Goal: Go to known website: Go to known website

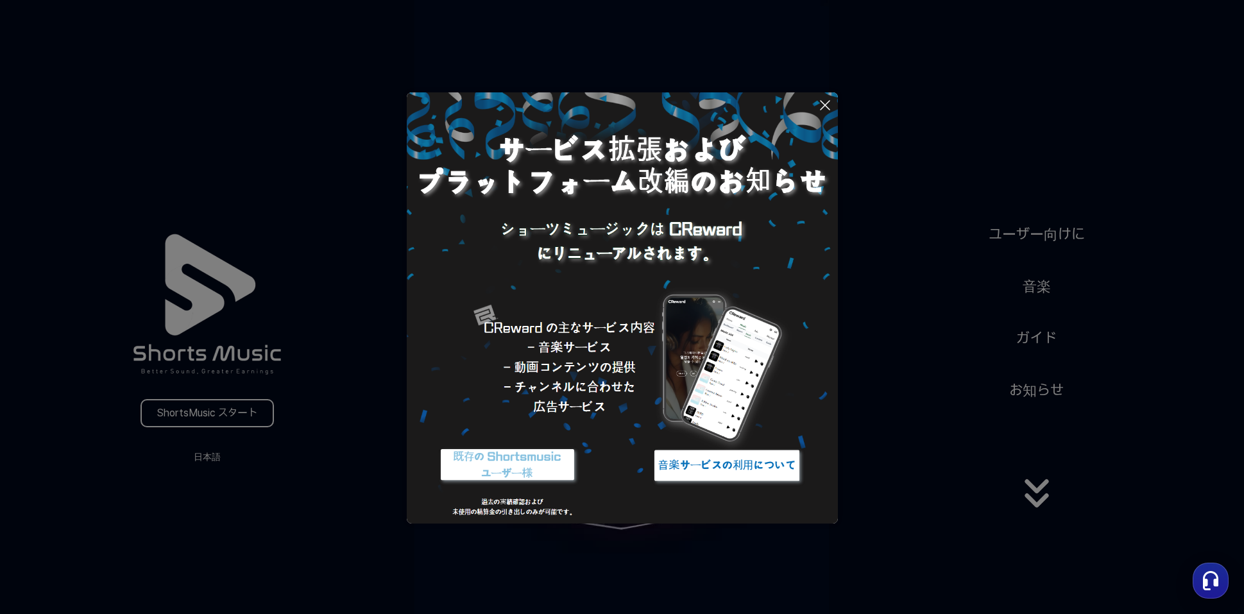
click at [208, 459] on button at bounding box center [622, 307] width 1244 height 614
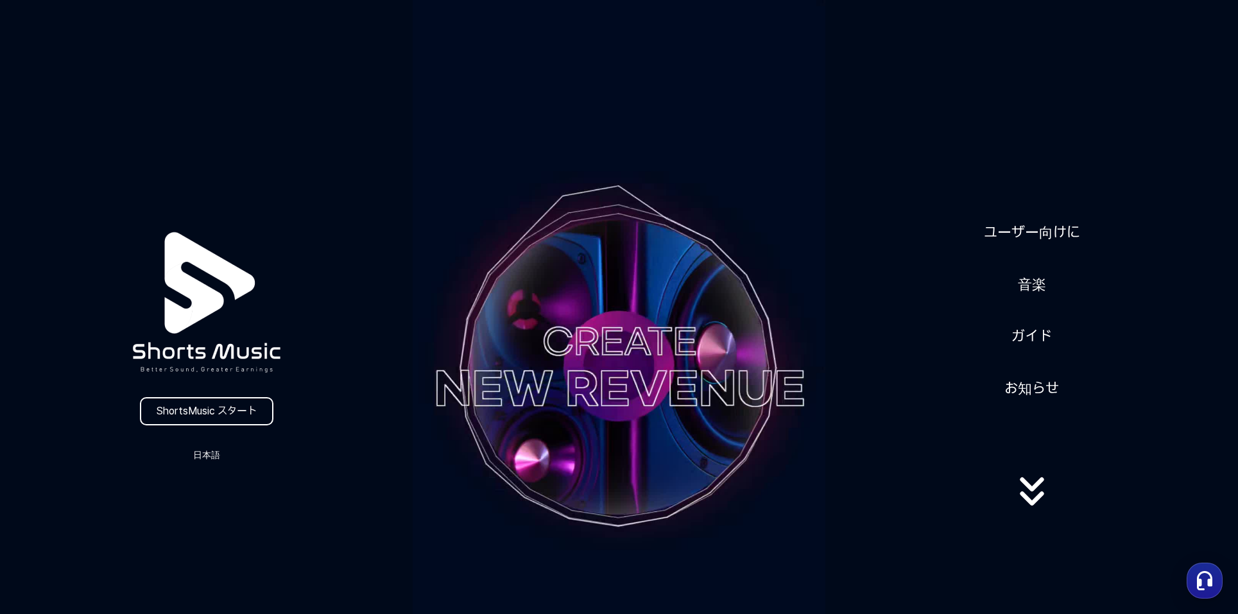
click at [208, 459] on button "日本語" at bounding box center [207, 455] width 62 height 18
click at [208, 459] on button at bounding box center [619, 307] width 1238 height 614
click at [208, 456] on button "日本語" at bounding box center [207, 455] width 62 height 18
click at [213, 407] on button at bounding box center [619, 307] width 1238 height 614
click at [213, 409] on link "ShortsMusic スタート" at bounding box center [206, 411] width 133 height 28
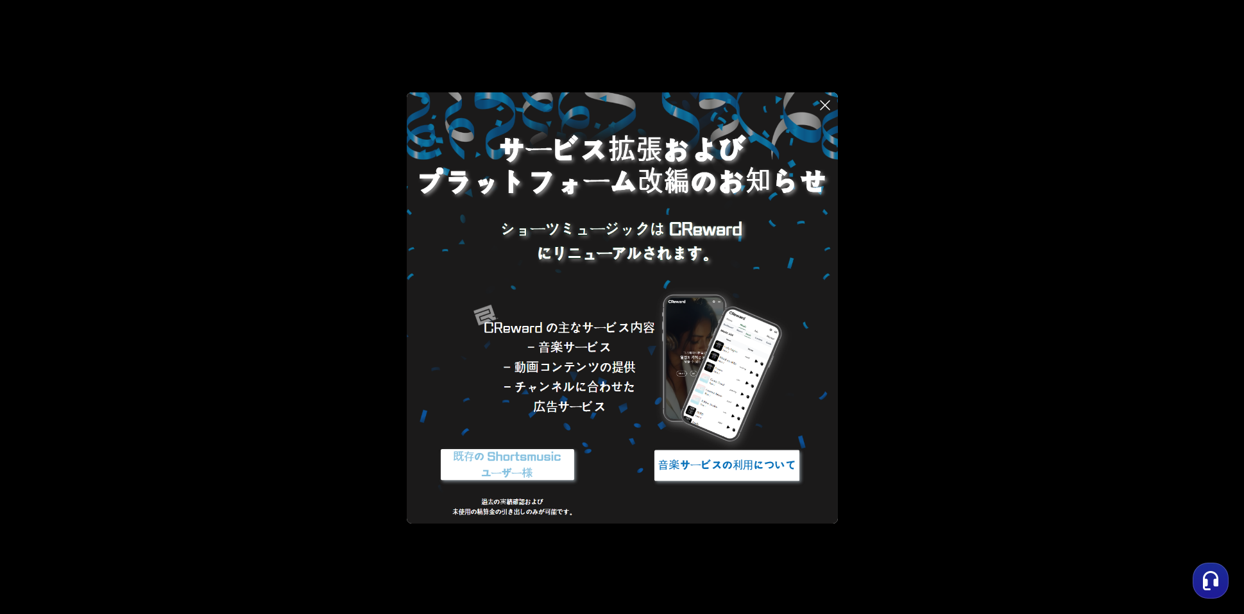
click at [711, 469] on img at bounding box center [727, 465] width 160 height 48
